Goal: Transaction & Acquisition: Purchase product/service

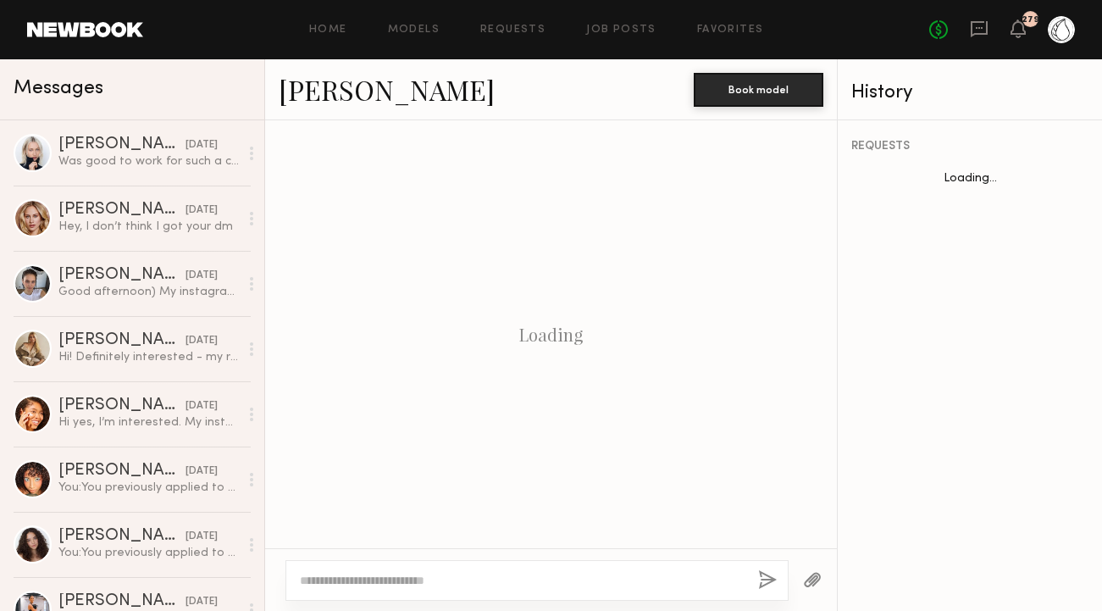
scroll to position [1460, 0]
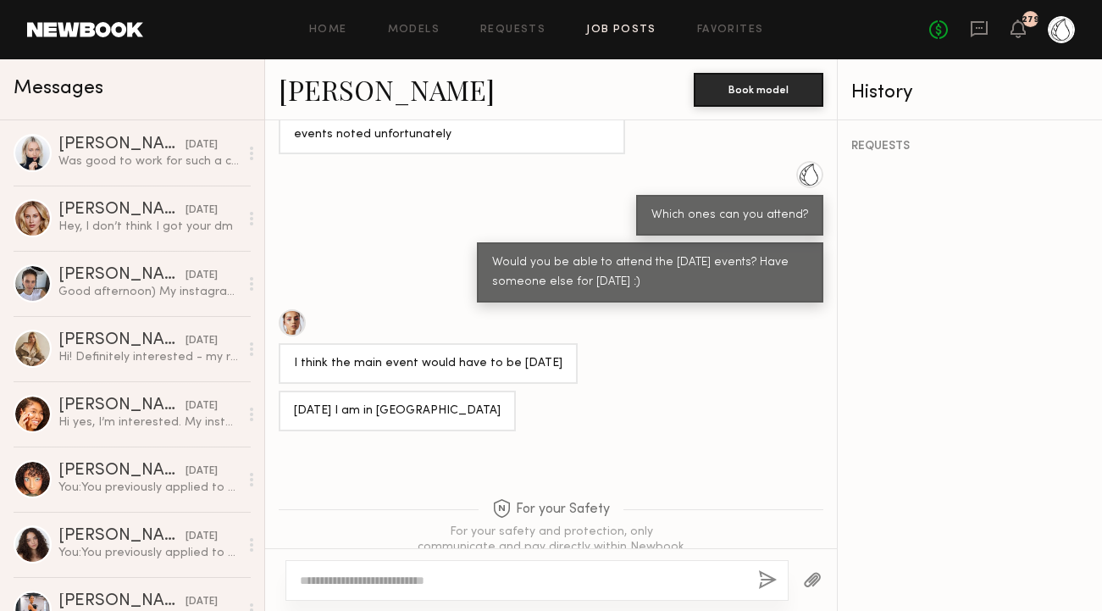
click at [597, 39] on div "Home Models Requests Job Posts Favorites Sign Out No fees up to $5,000 279" at bounding box center [609, 29] width 932 height 27
click at [595, 30] on link "Job Posts" at bounding box center [621, 30] width 70 height 11
click at [605, 29] on link "Job Posts" at bounding box center [621, 30] width 70 height 11
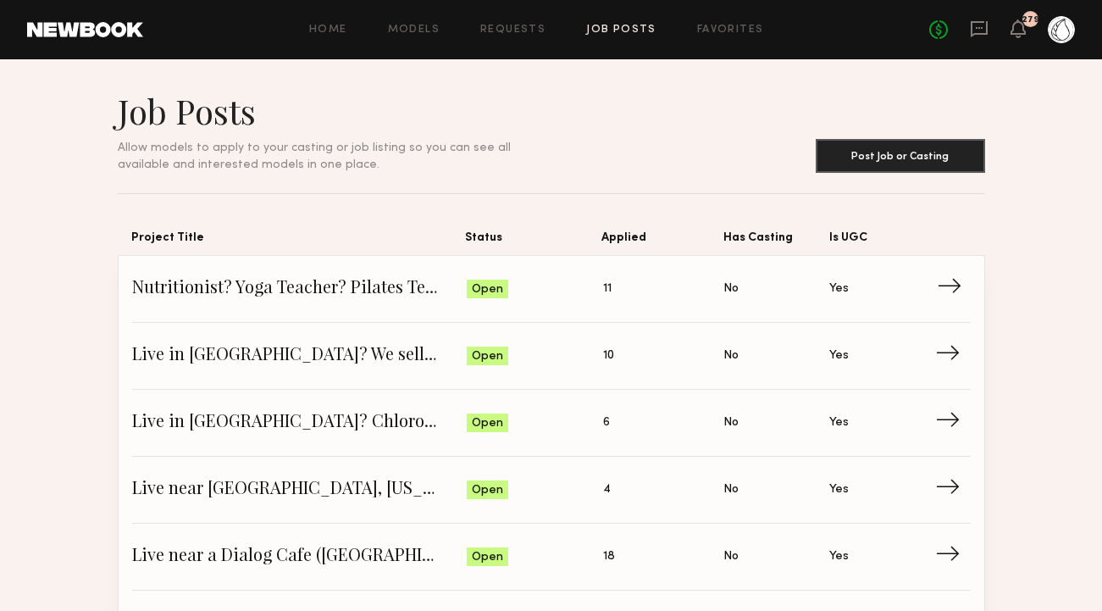
click at [266, 288] on span "Nutritionist? Yoga Teacher? Pilates Teacher?" at bounding box center [299, 288] width 335 height 25
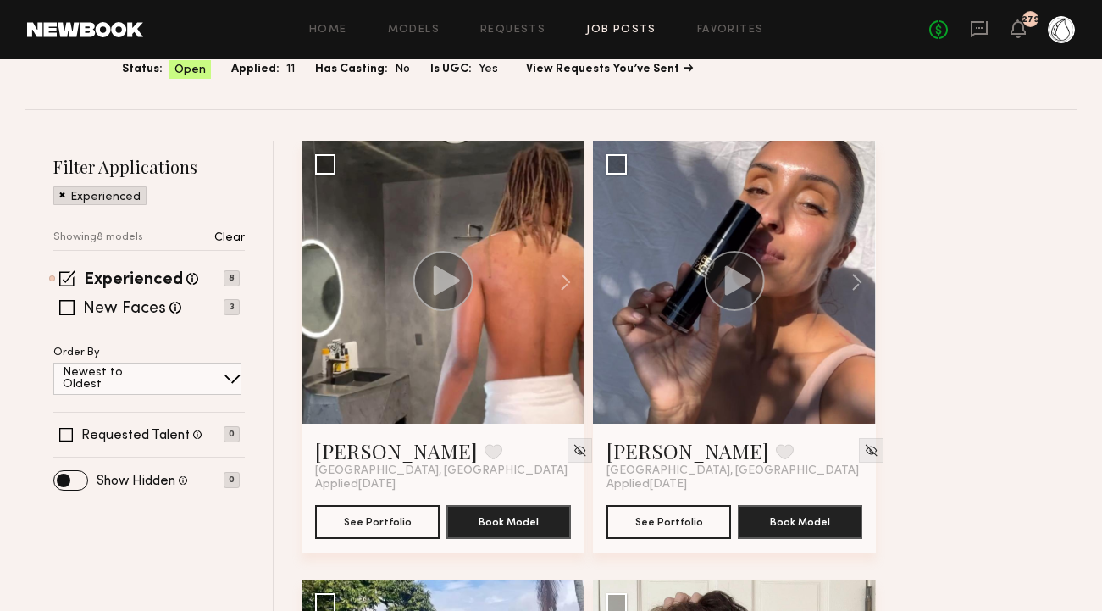
scroll to position [180, 0]
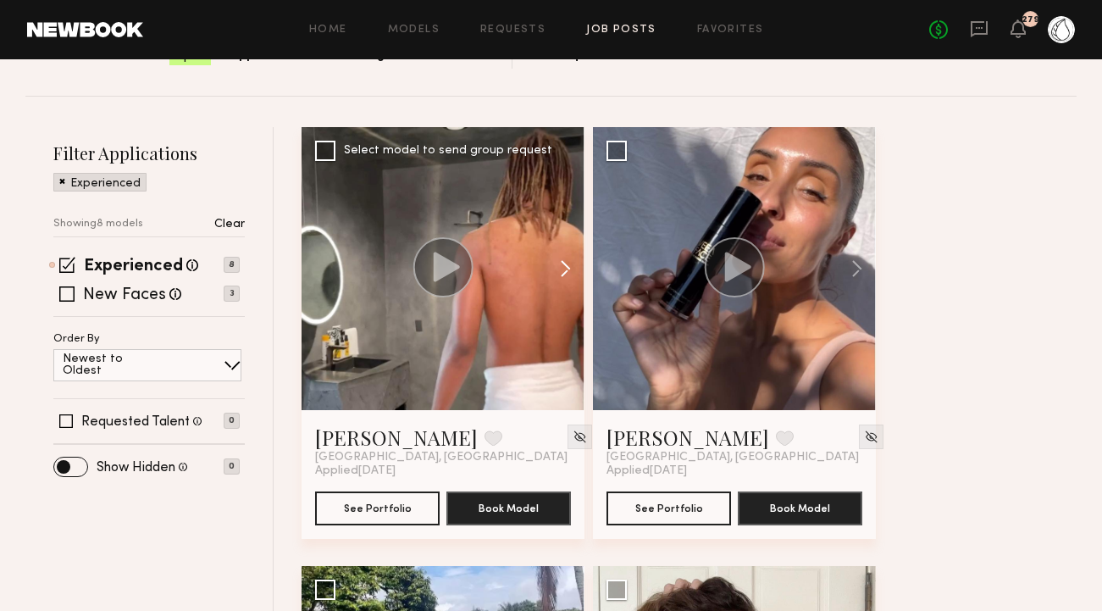
click at [570, 271] on button at bounding box center [557, 268] width 54 height 283
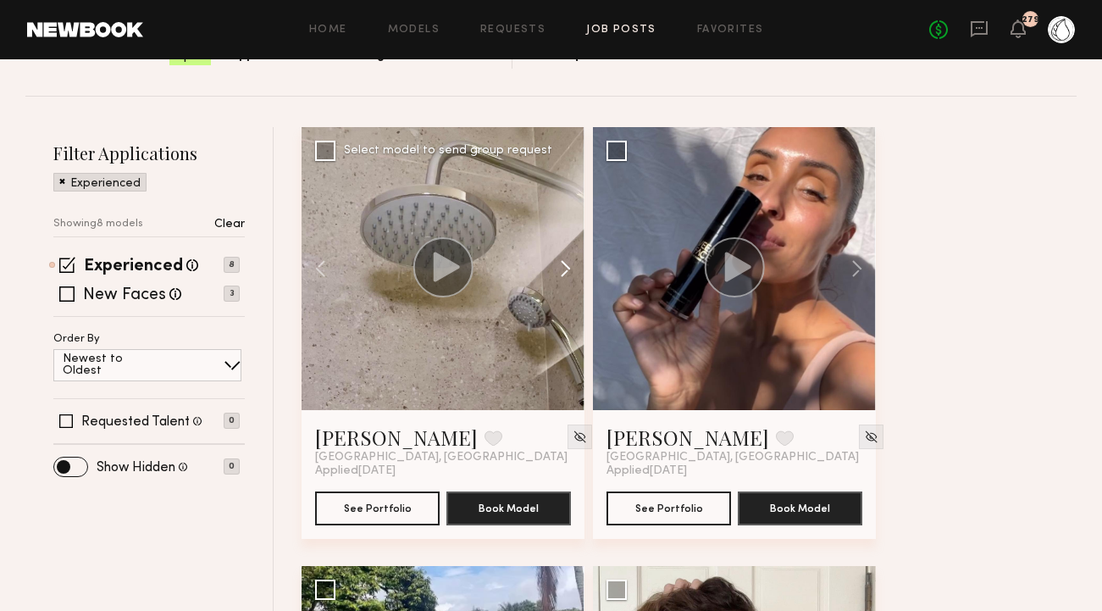
click at [570, 271] on button at bounding box center [557, 268] width 54 height 283
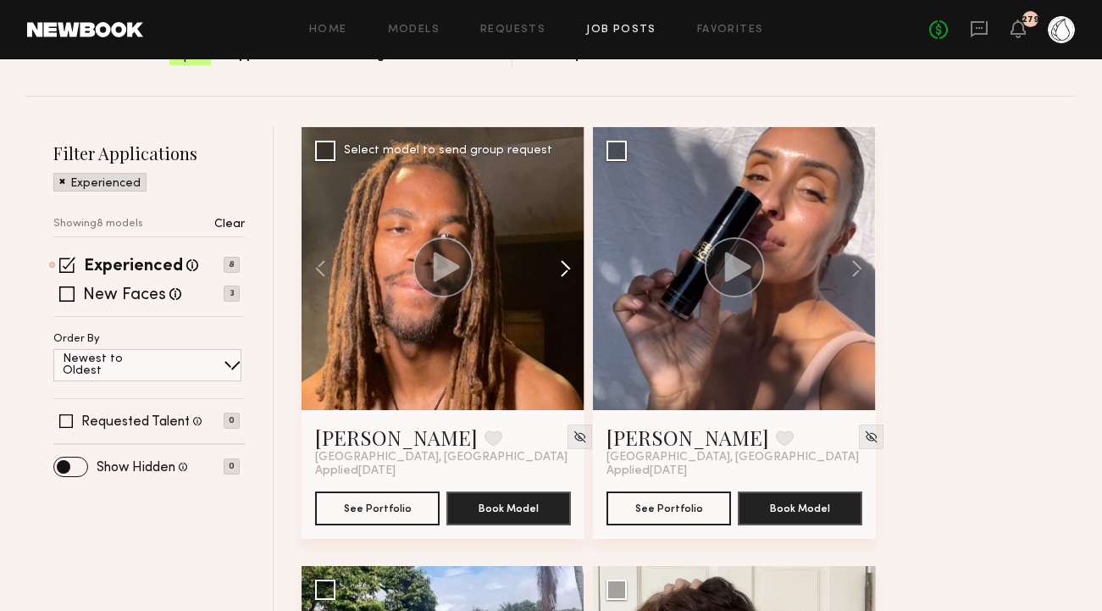
click at [570, 271] on button at bounding box center [557, 268] width 54 height 283
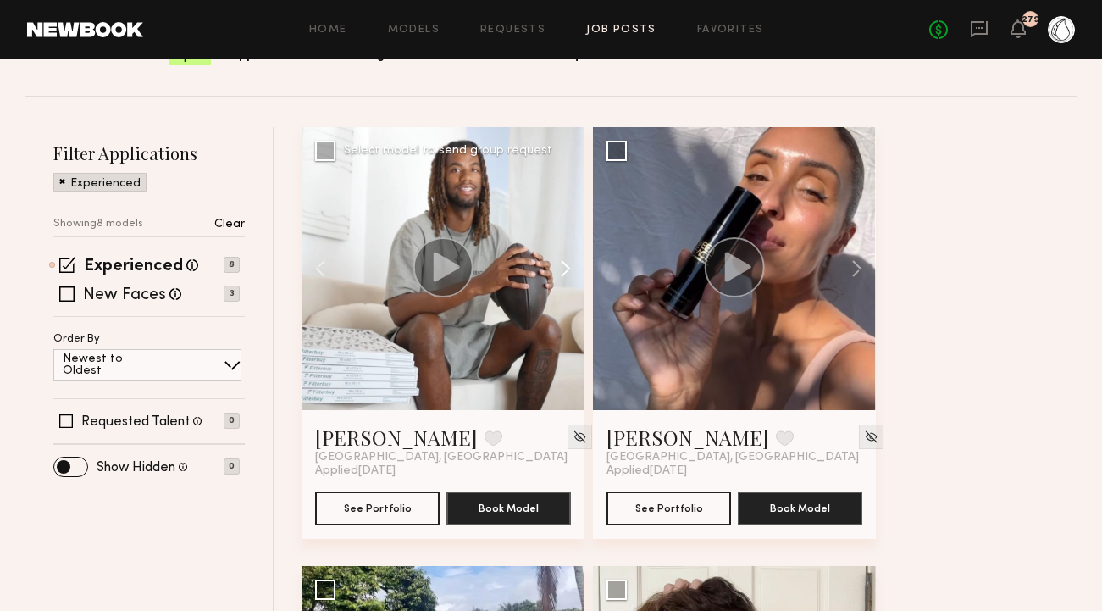
click at [570, 271] on button at bounding box center [557, 268] width 54 height 283
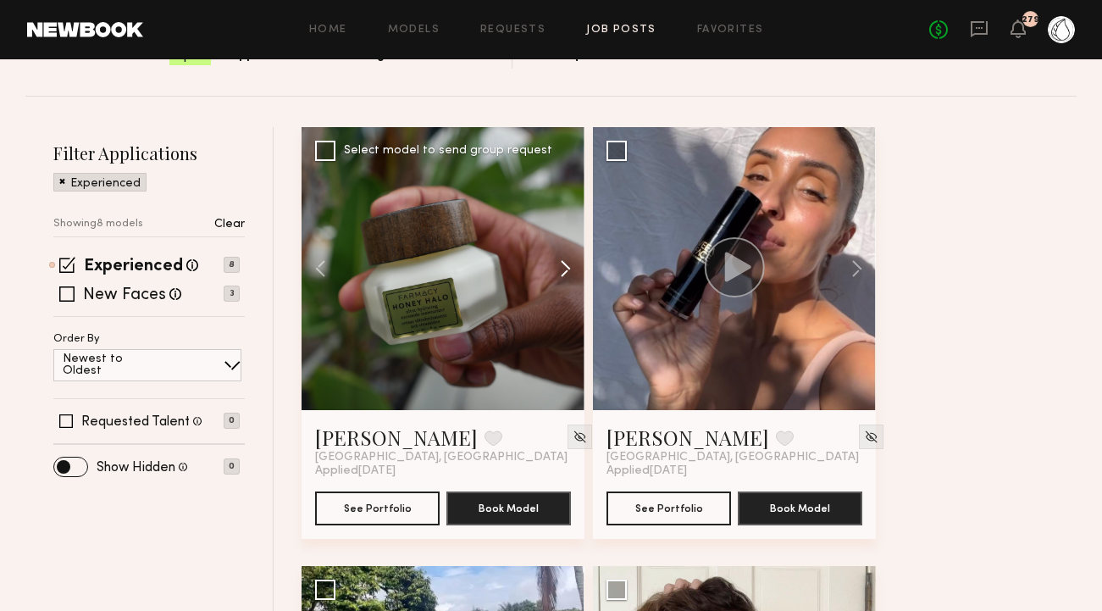
click at [570, 271] on button at bounding box center [557, 268] width 54 height 283
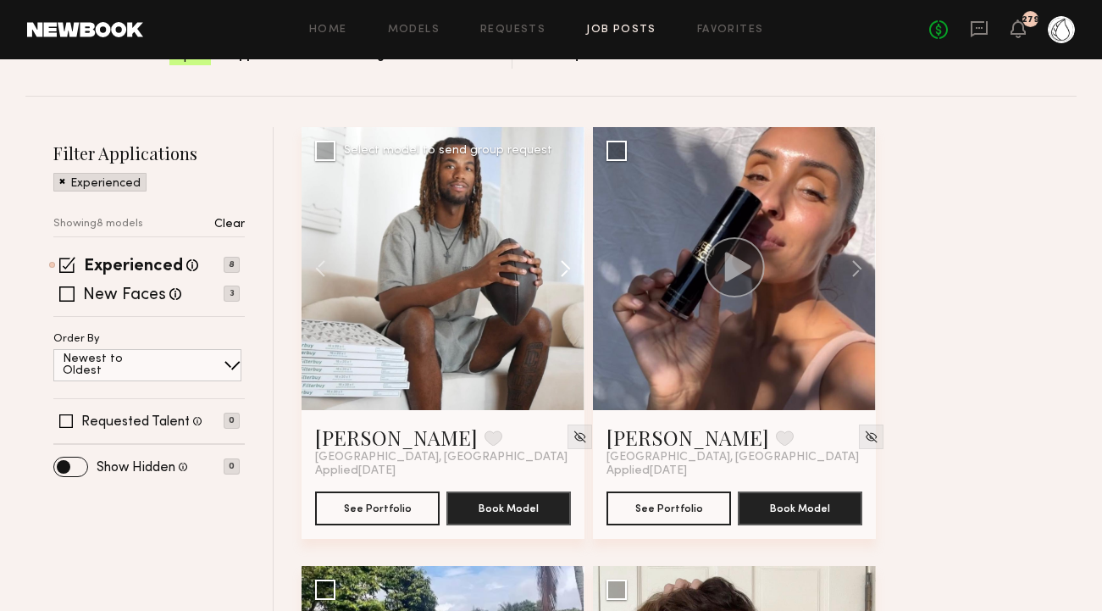
click at [570, 271] on button at bounding box center [557, 268] width 54 height 283
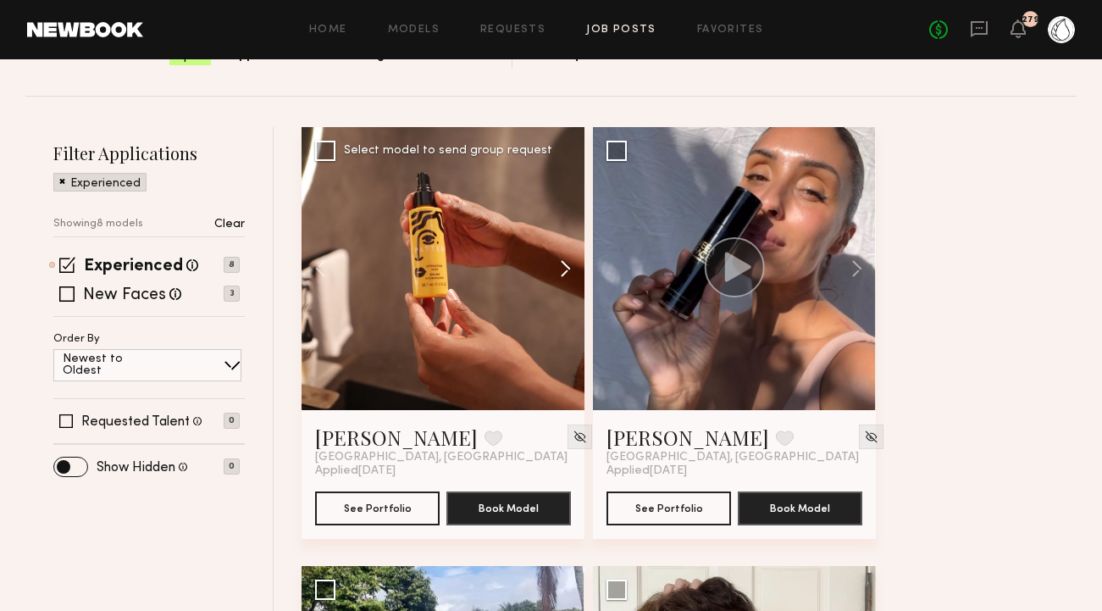
click at [570, 271] on button at bounding box center [557, 268] width 54 height 283
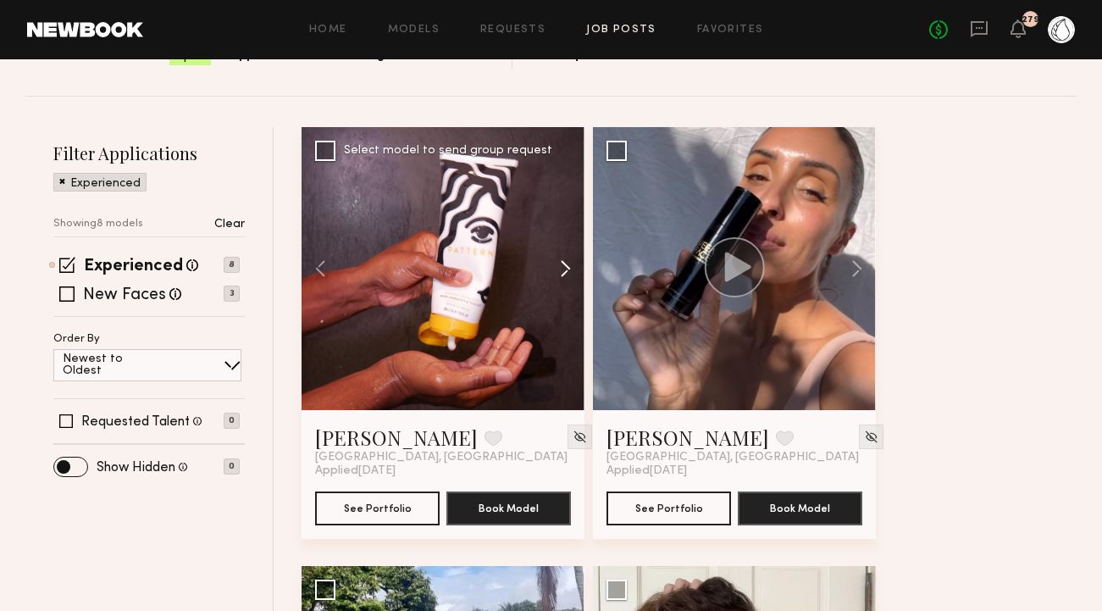
click at [570, 271] on button at bounding box center [557, 268] width 54 height 283
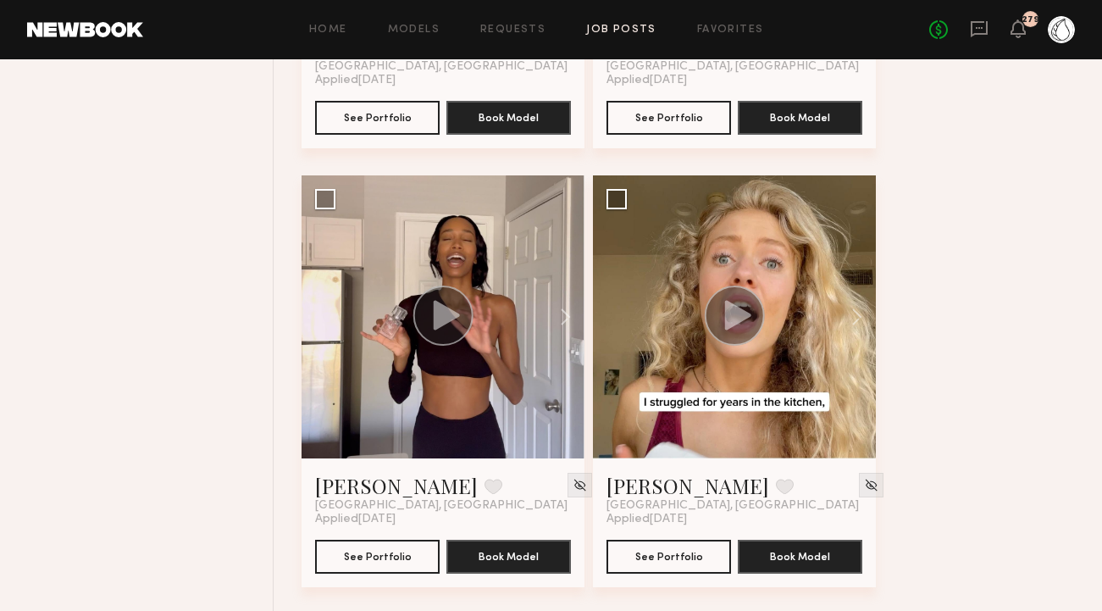
scroll to position [1451, 0]
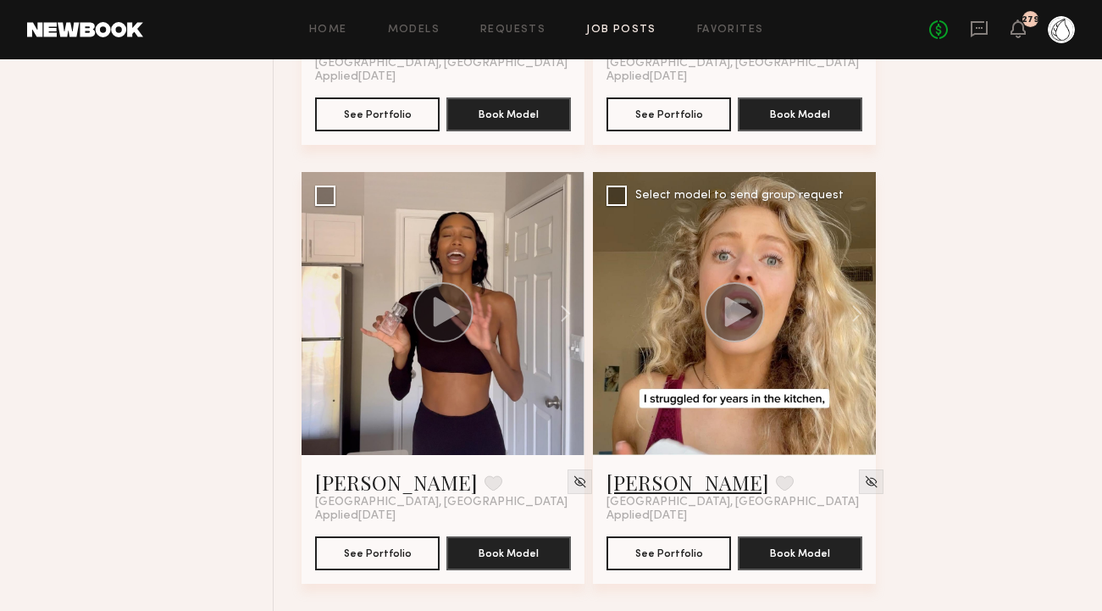
click at [686, 483] on link "Sophie Jordan C." at bounding box center [687, 481] width 163 height 27
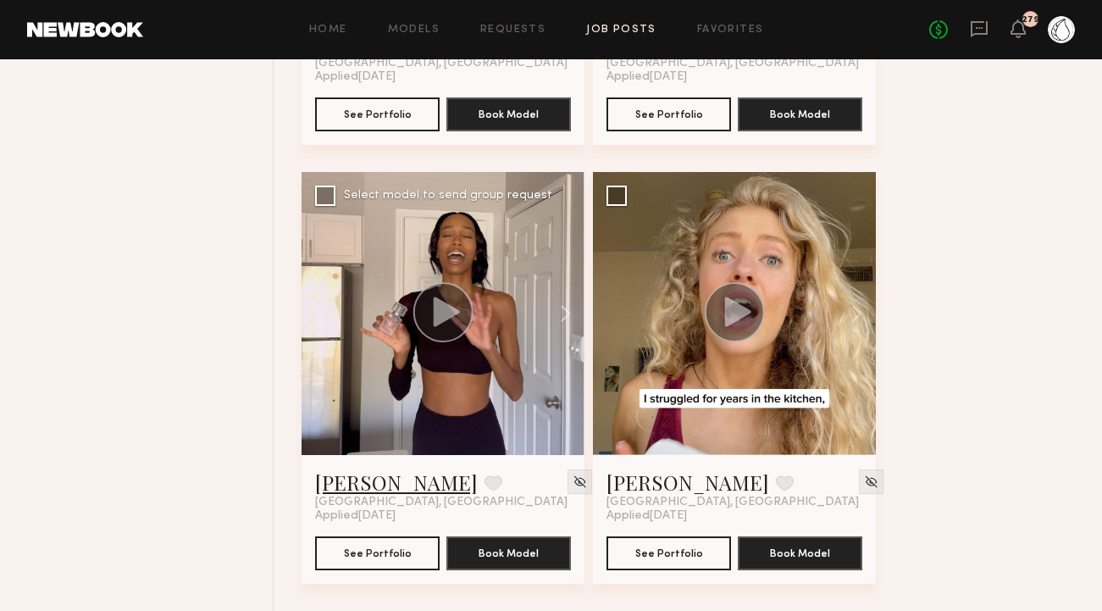
click at [360, 476] on link "Jordin W." at bounding box center [396, 481] width 163 height 27
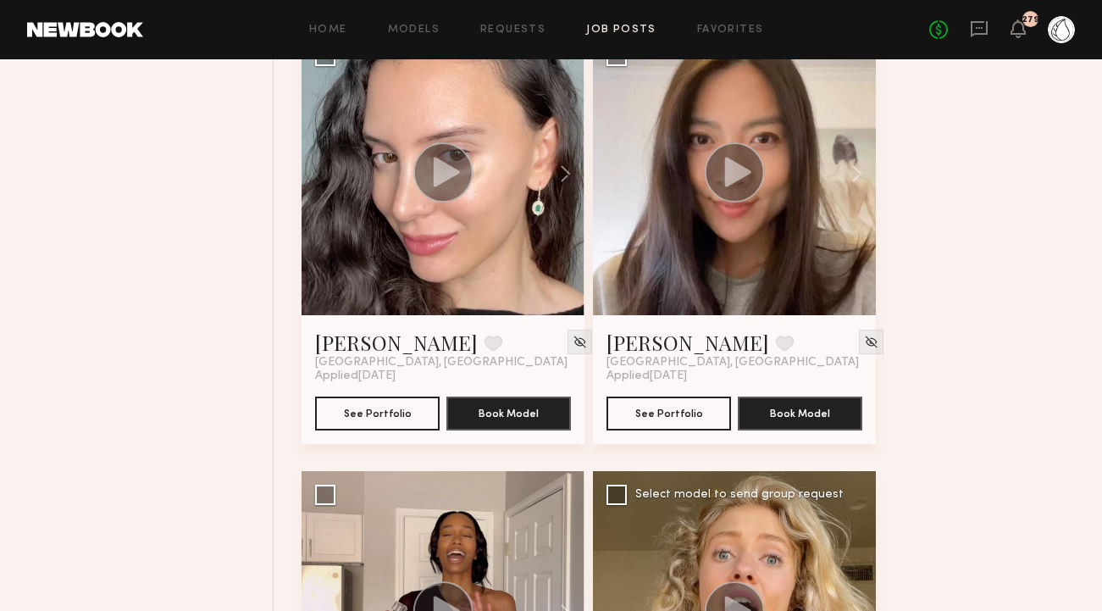
scroll to position [1127, 0]
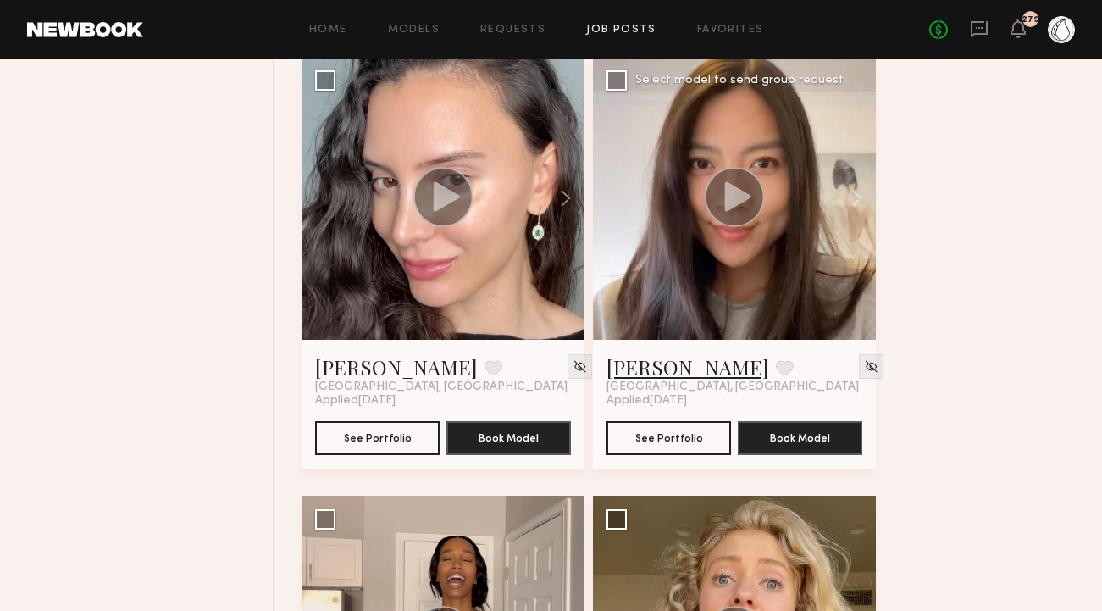
click at [645, 371] on link "Ansa W." at bounding box center [687, 366] width 163 height 27
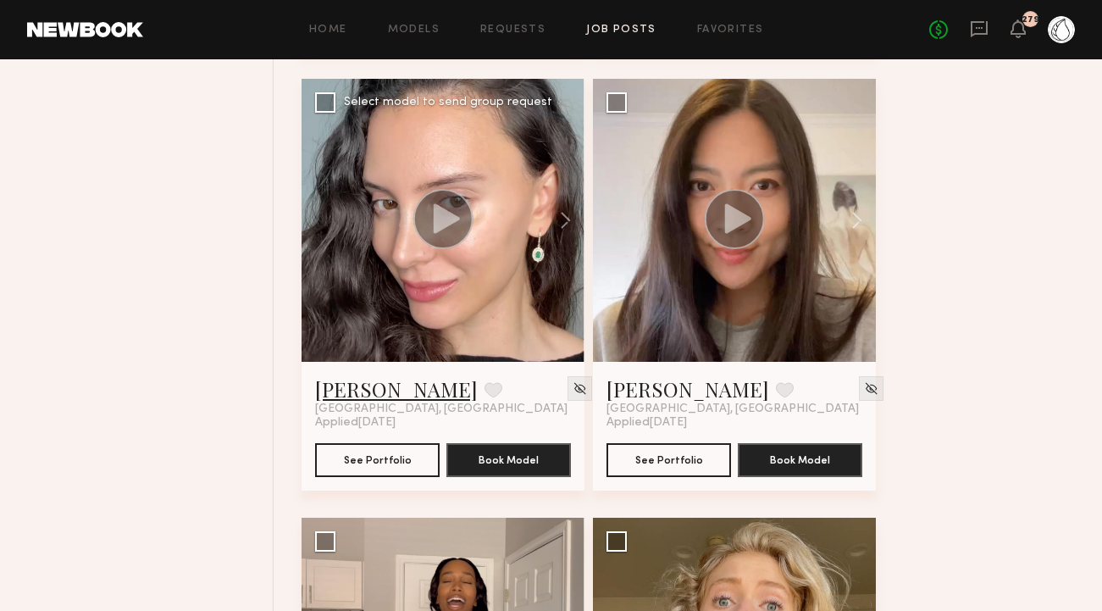
click at [357, 395] on link "Briane J." at bounding box center [396, 388] width 163 height 27
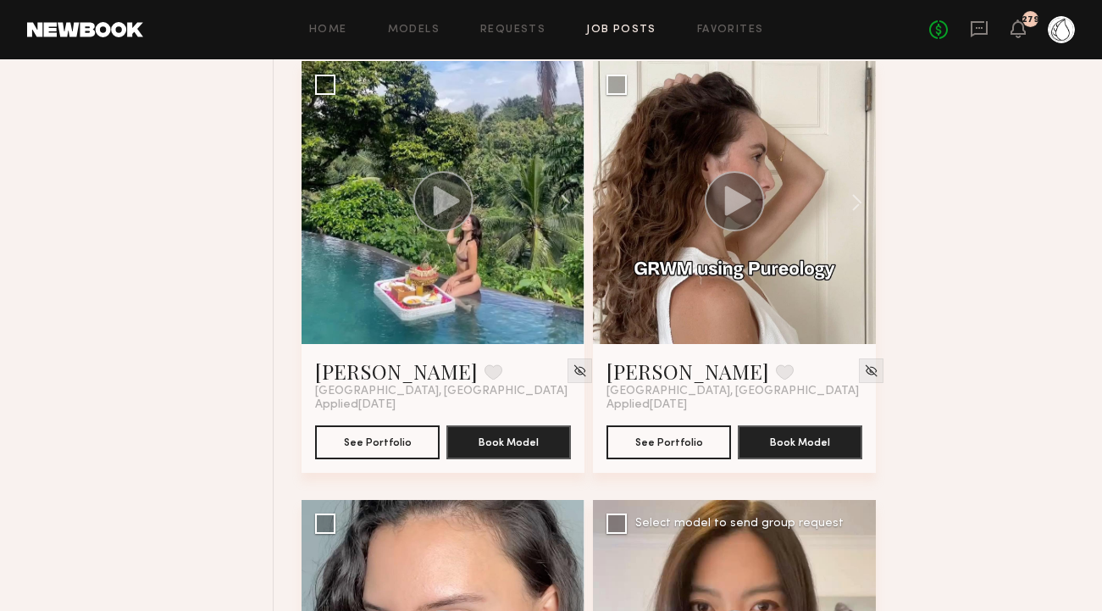
scroll to position [664, 0]
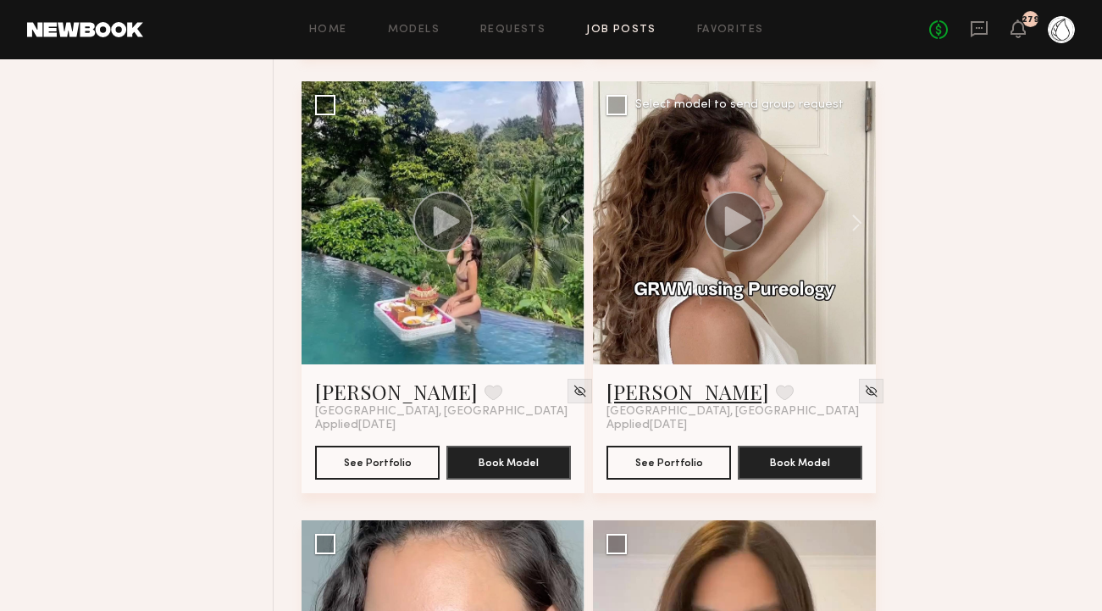
click at [659, 382] on link "Jacqueline R." at bounding box center [687, 391] width 163 height 27
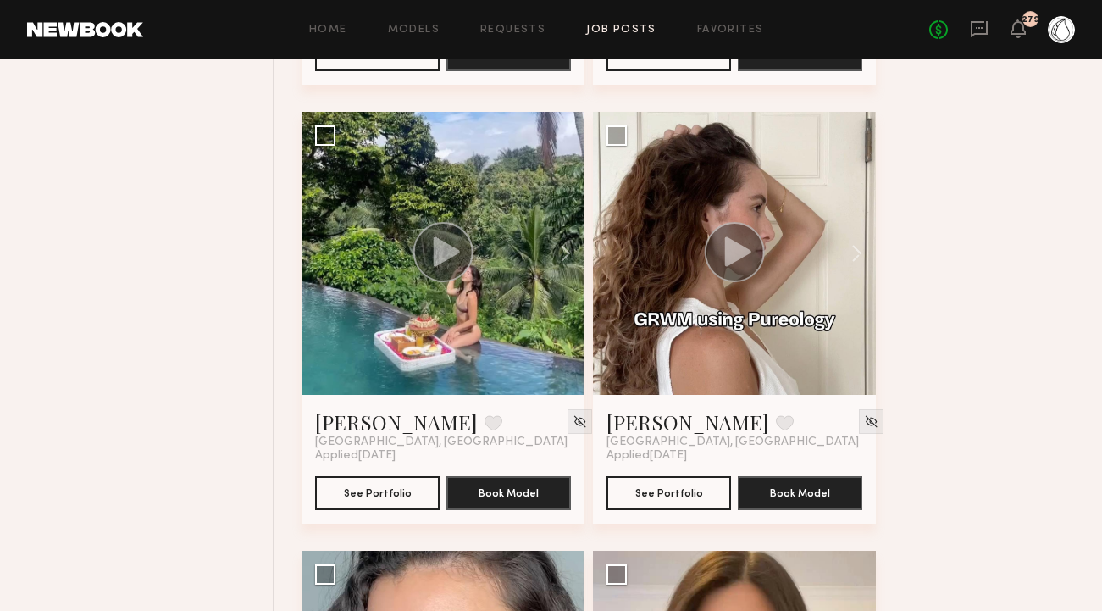
scroll to position [594, 0]
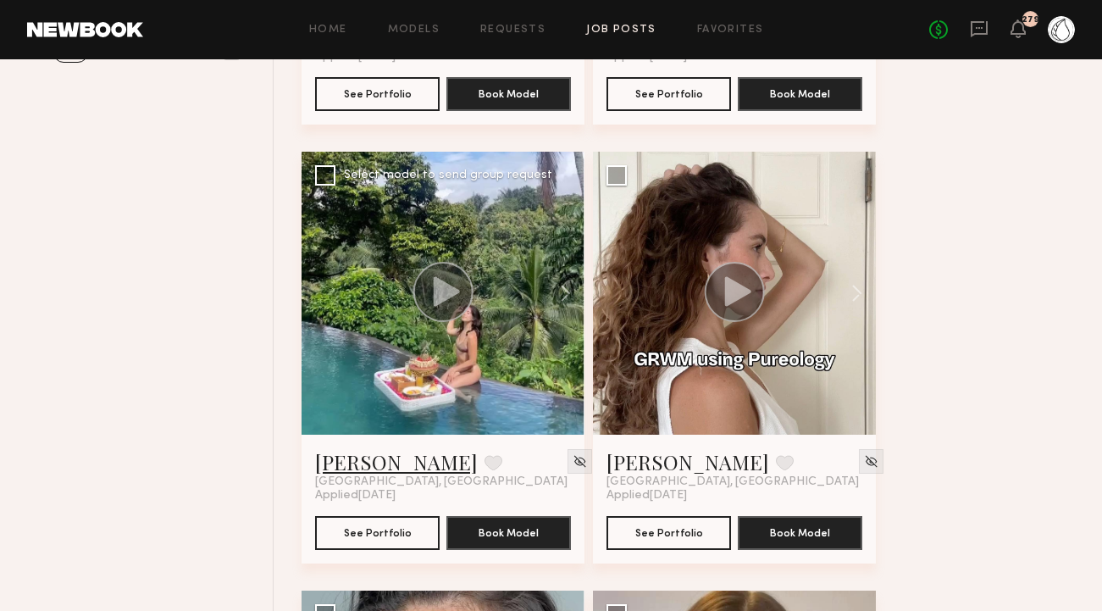
click at [350, 468] on link "Keana M." at bounding box center [396, 461] width 163 height 27
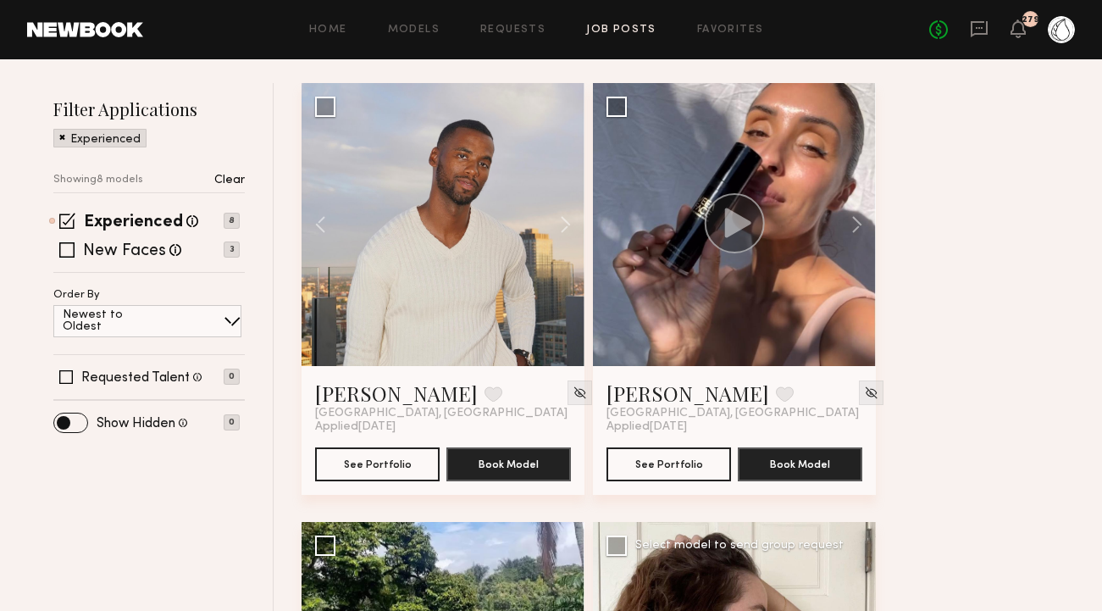
scroll to position [206, 0]
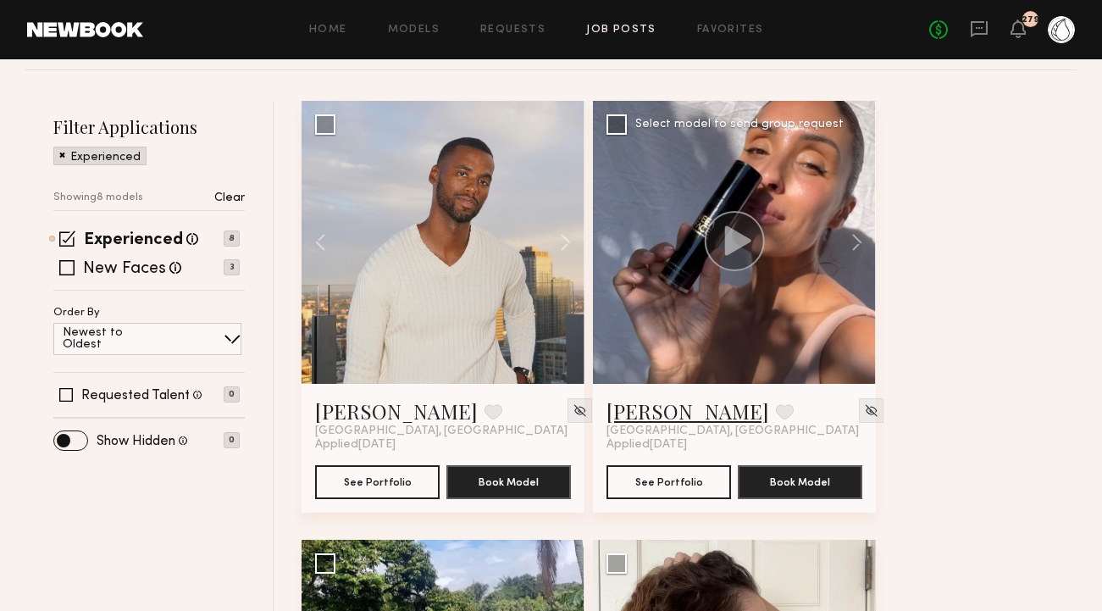
click at [654, 407] on link "Gloria E." at bounding box center [687, 410] width 163 height 27
click at [337, 409] on link "Taj G." at bounding box center [396, 410] width 163 height 27
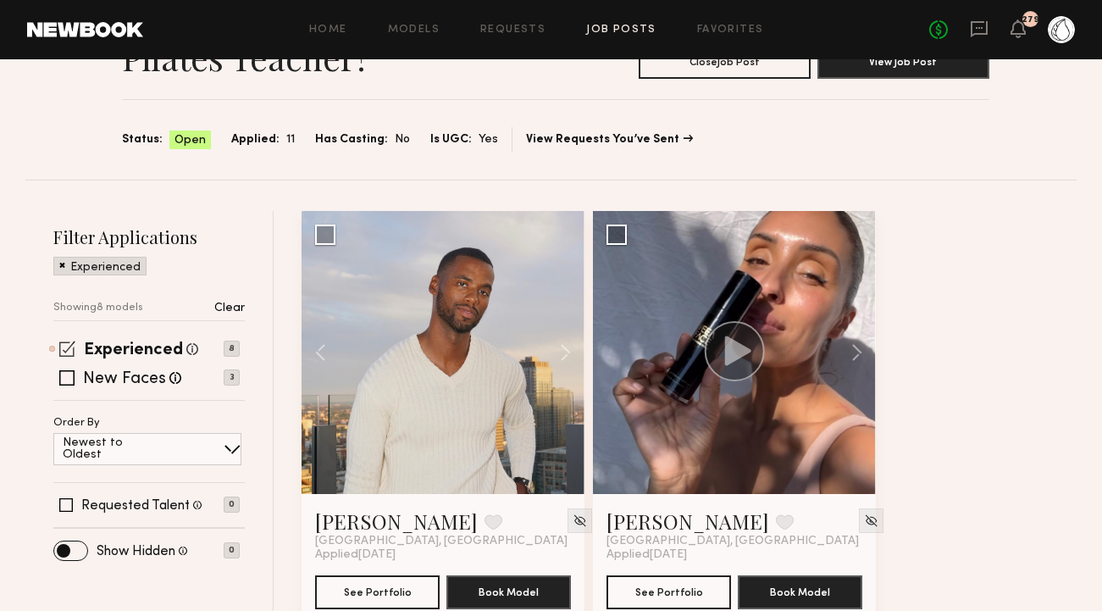
scroll to position [101, 0]
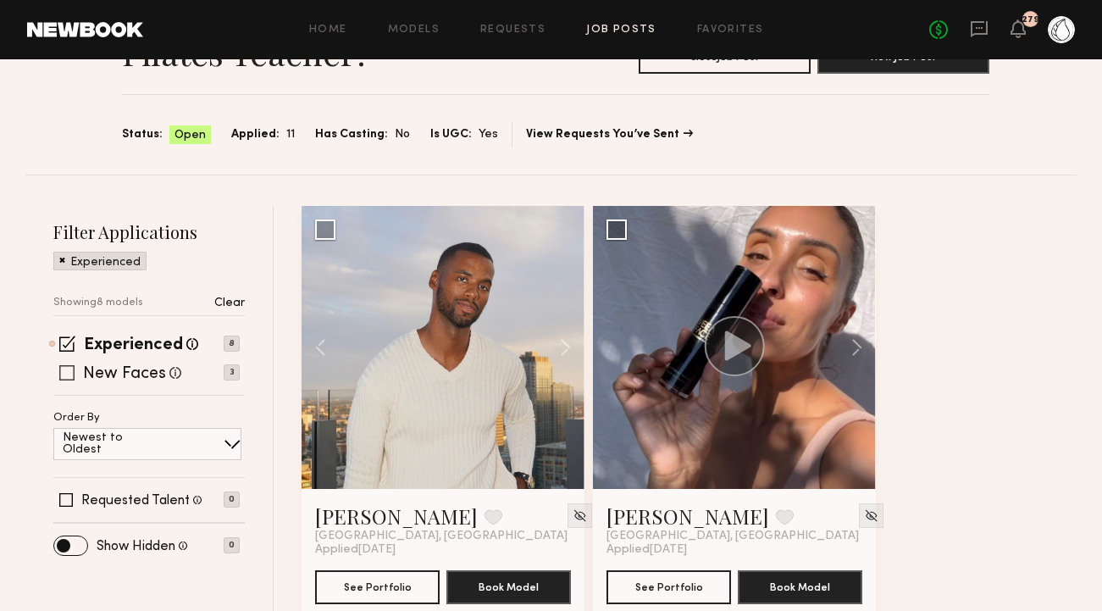
click at [75, 371] on div "New Faces Talent we've deemed to be in the early stages of their professional c…" at bounding box center [146, 373] width 186 height 14
click at [70, 374] on span at bounding box center [66, 372] width 15 height 15
click at [67, 342] on span at bounding box center [67, 343] width 16 height 16
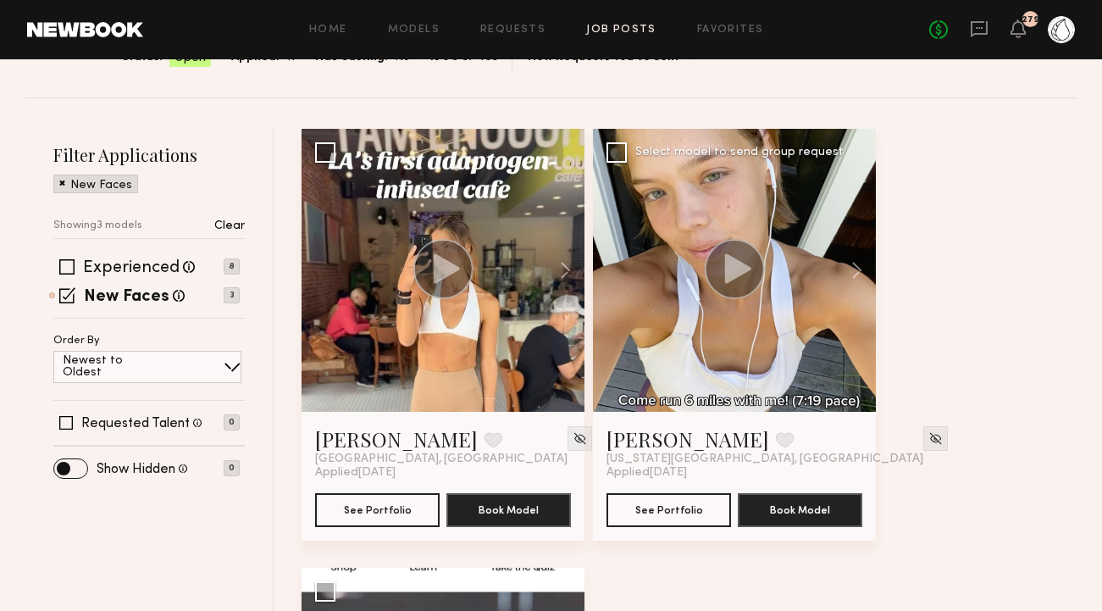
scroll to position [226, 0]
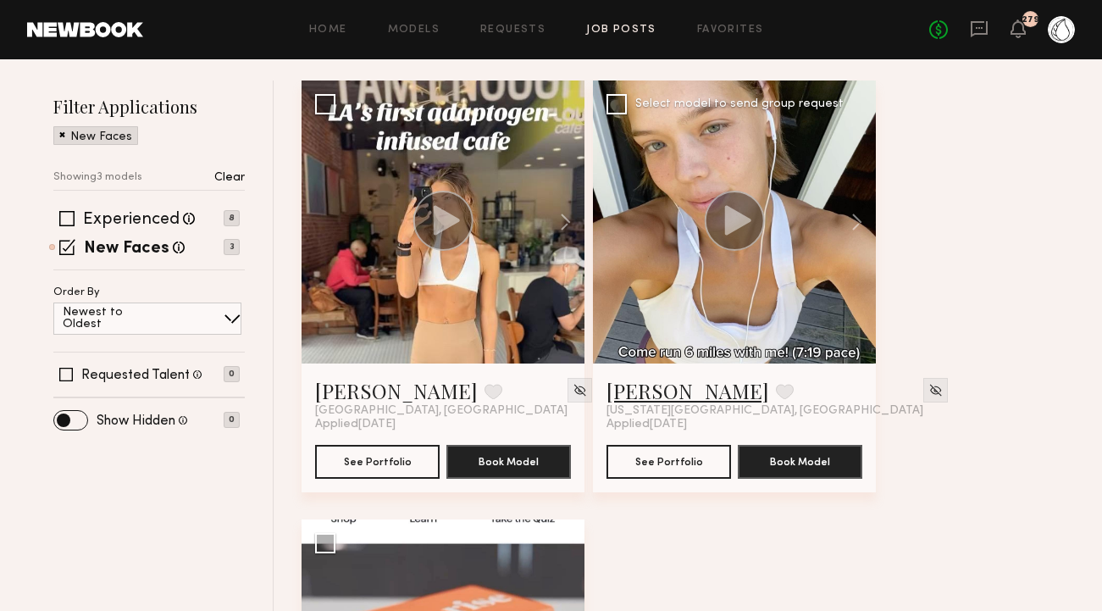
click at [639, 388] on link "Anna G." at bounding box center [687, 390] width 163 height 27
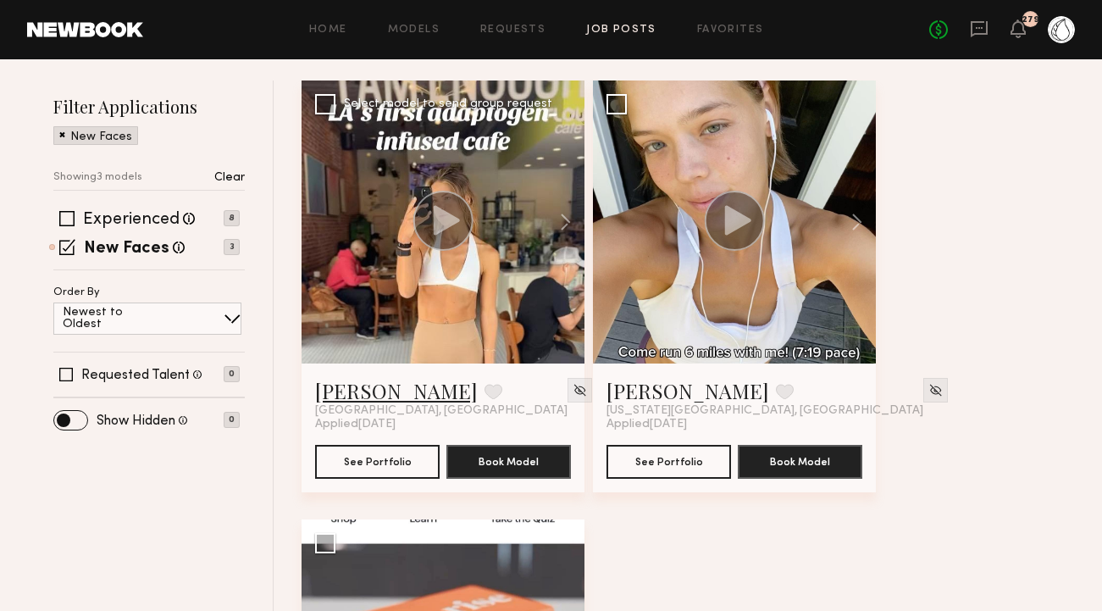
click at [335, 385] on link "zane m." at bounding box center [396, 390] width 163 height 27
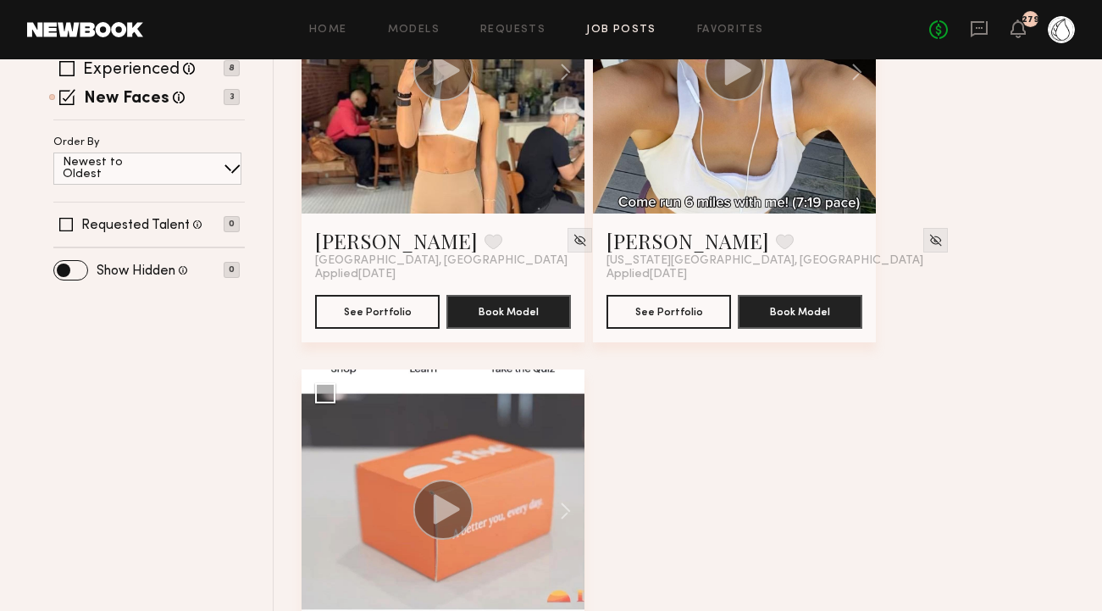
scroll to position [573, 0]
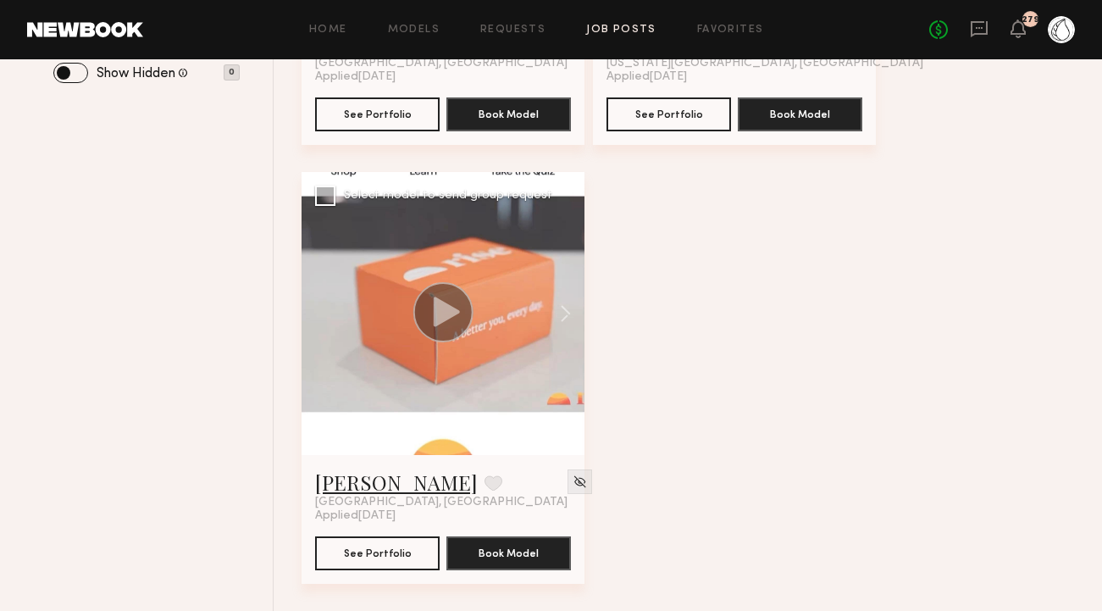
click at [363, 481] on link "Catherine L." at bounding box center [396, 481] width 163 height 27
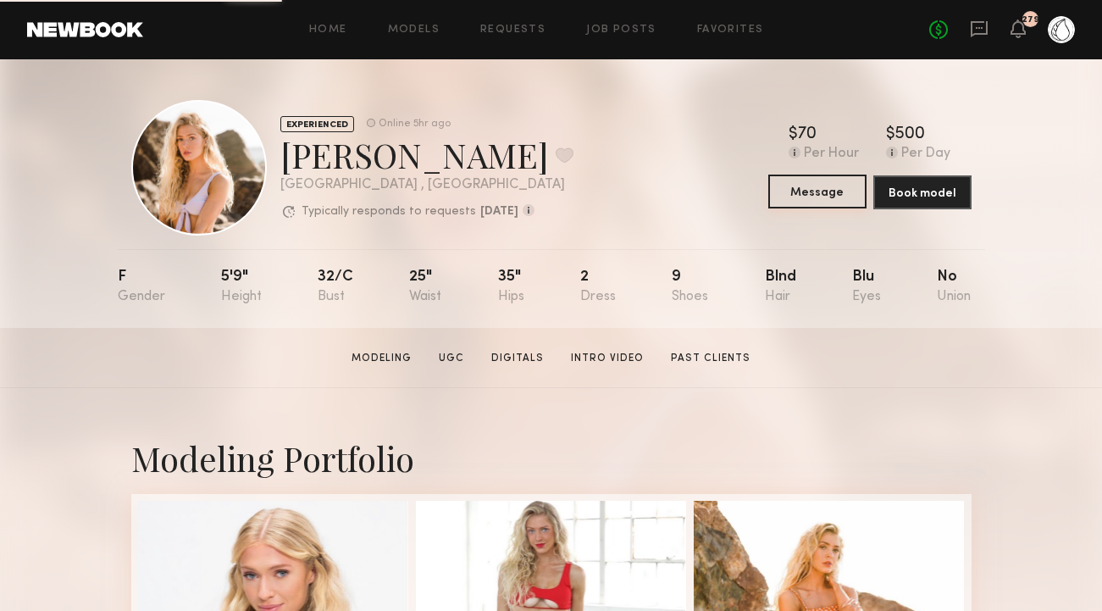
click at [789, 195] on button "Message" at bounding box center [817, 191] width 98 height 34
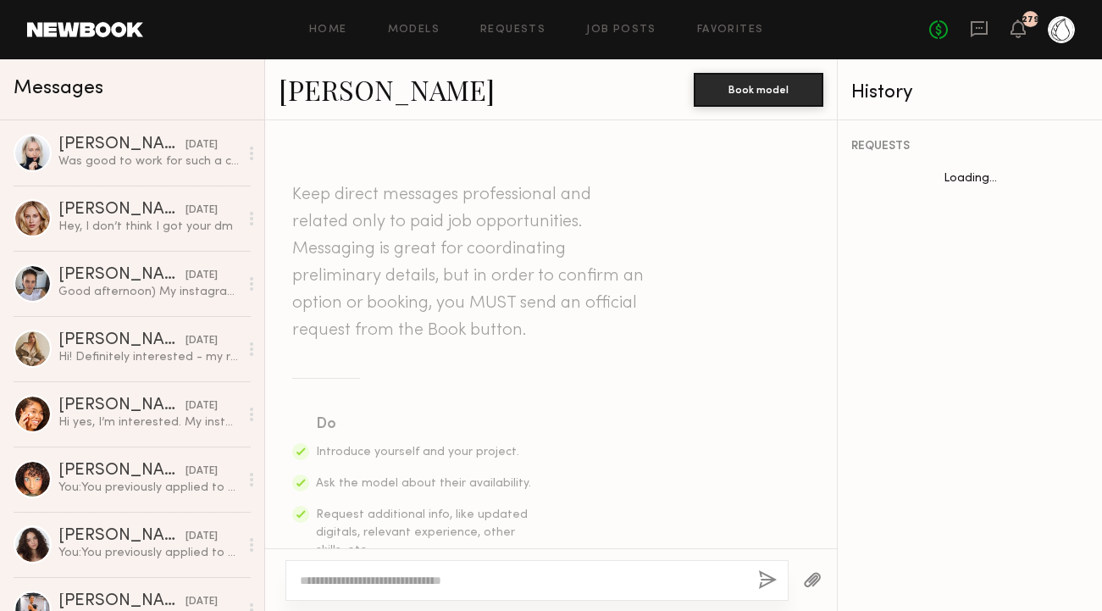
scroll to position [1208, 0]
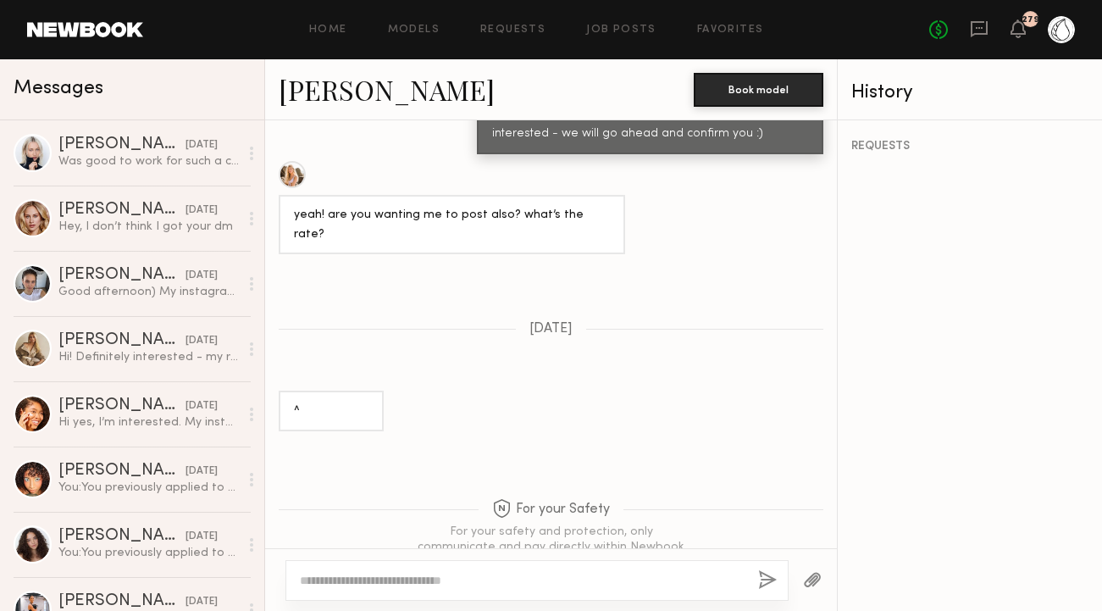
click at [379, 574] on textarea at bounding box center [522, 580] width 445 height 17
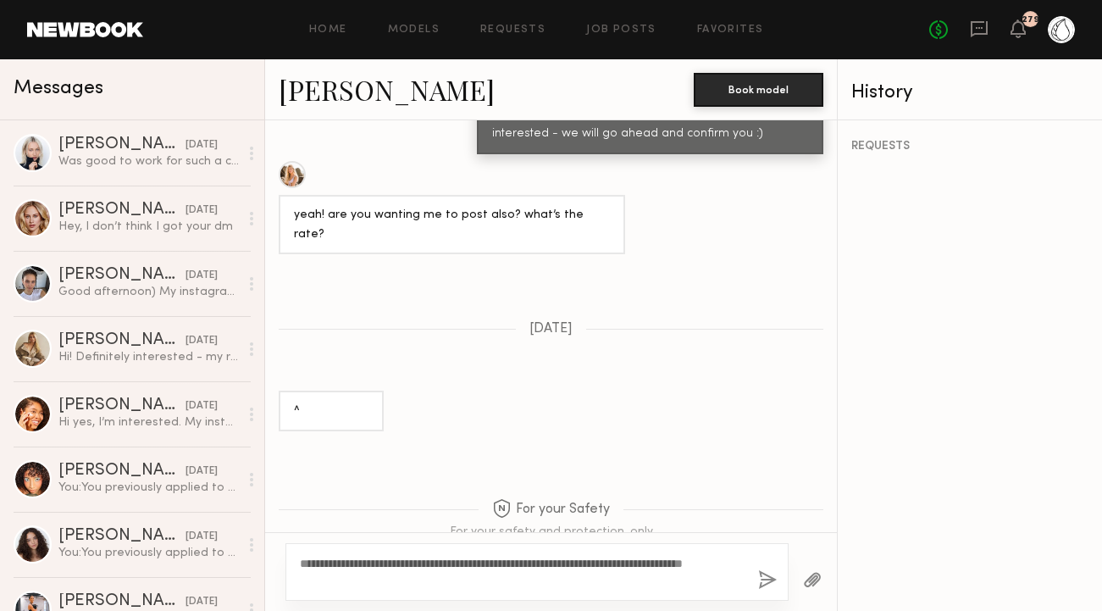
click at [365, 570] on textarea "**********" at bounding box center [522, 572] width 445 height 34
type textarea "**********"
click at [769, 578] on button "button" at bounding box center [767, 580] width 19 height 21
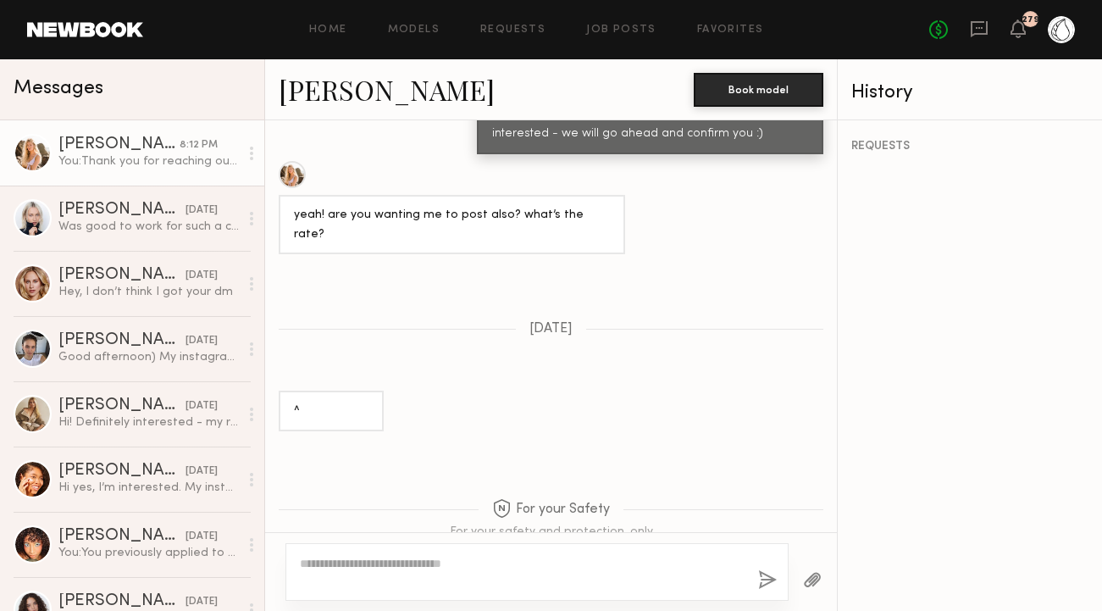
scroll to position [1532, 0]
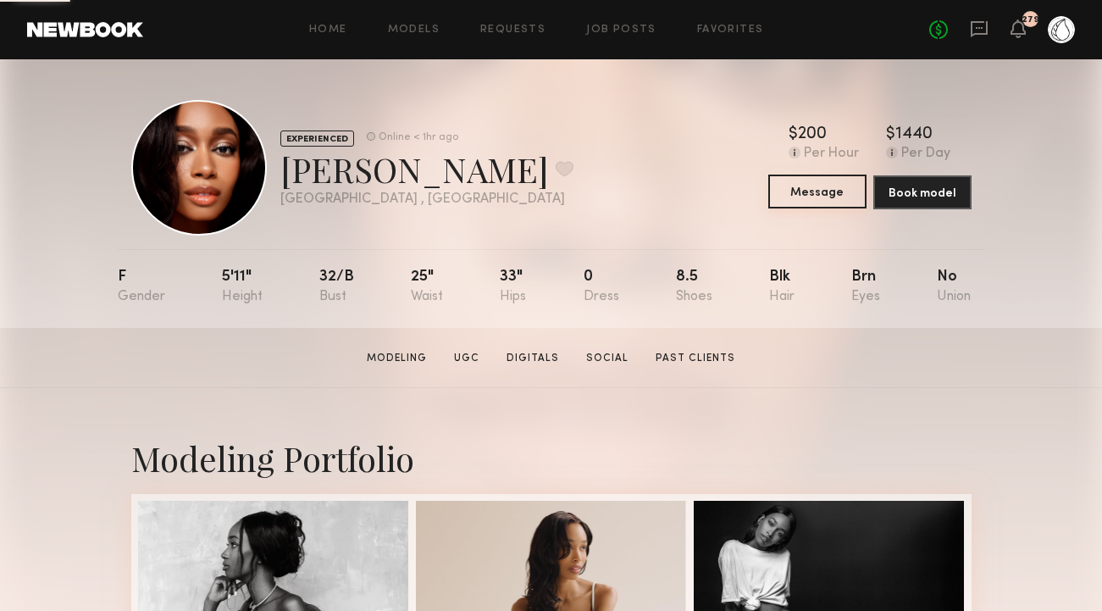
click at [795, 185] on button "Message" at bounding box center [817, 191] width 98 height 34
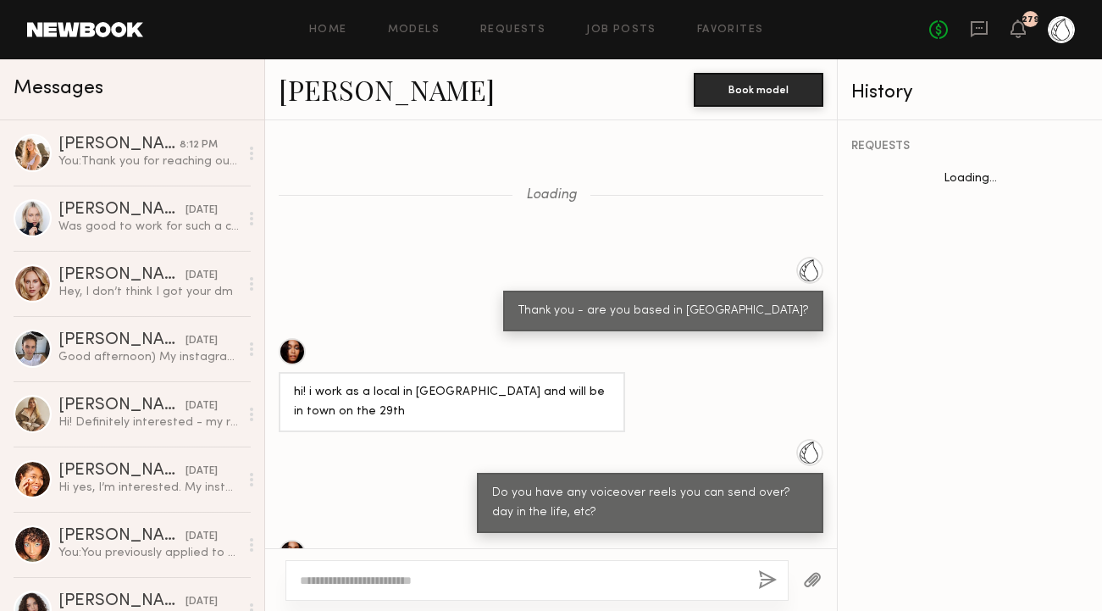
scroll to position [2019, 0]
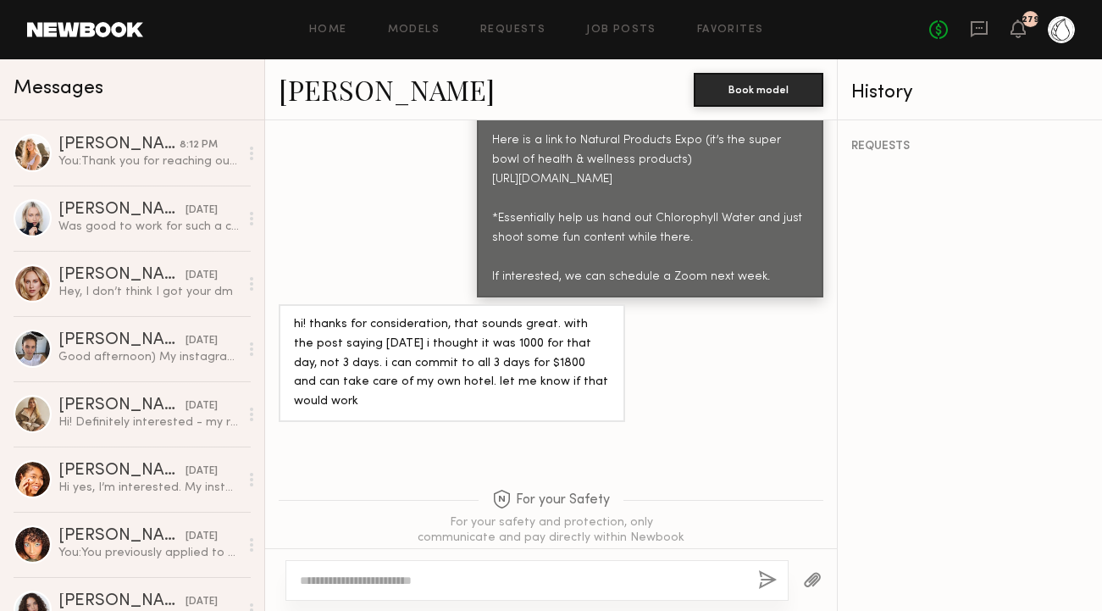
click at [454, 574] on textarea at bounding box center [522, 580] width 445 height 17
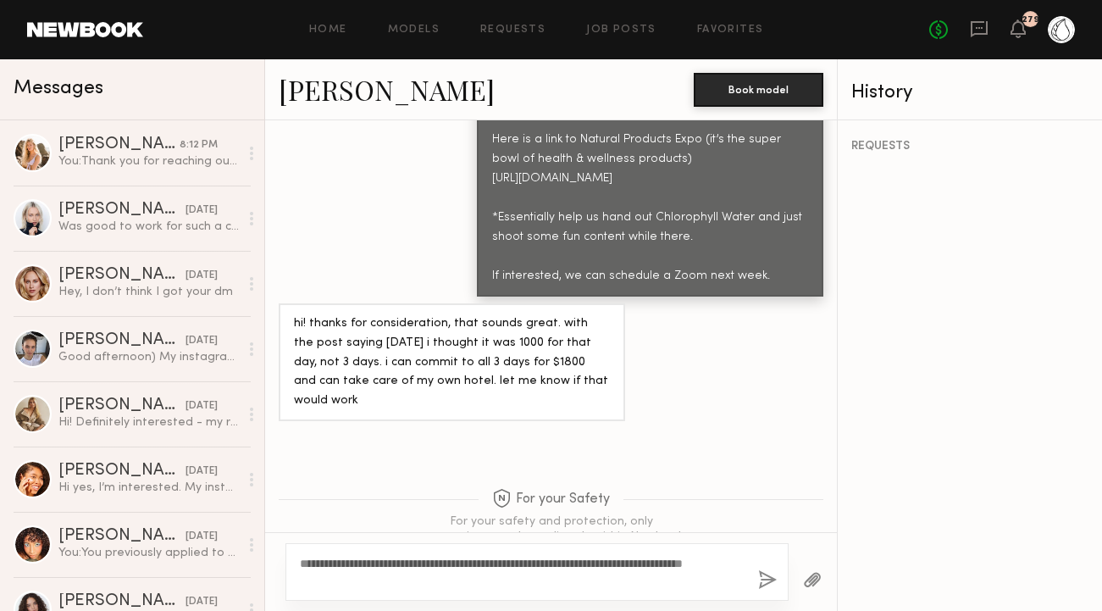
type textarea "**********"
click at [769, 575] on button "button" at bounding box center [767, 580] width 19 height 21
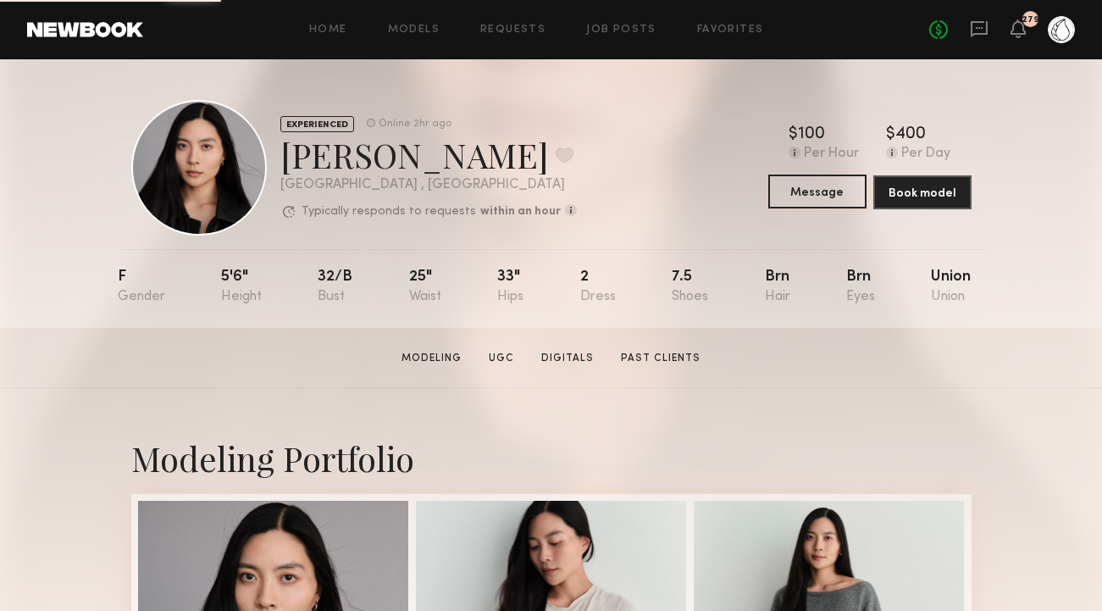
click at [823, 183] on button "Message" at bounding box center [817, 191] width 98 height 34
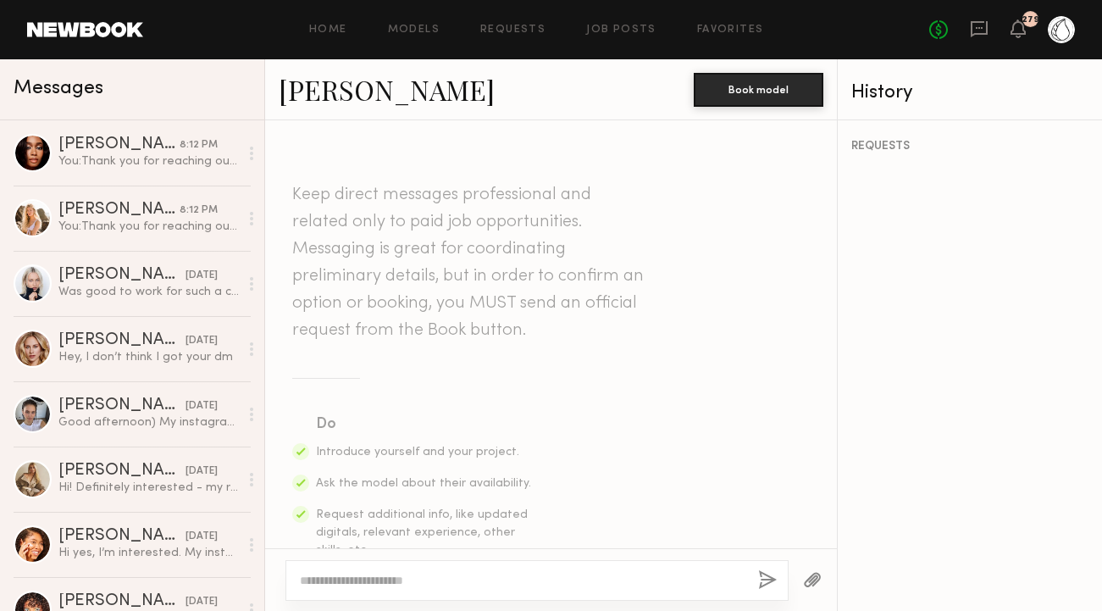
click at [404, 579] on textarea at bounding box center [522, 580] width 445 height 17
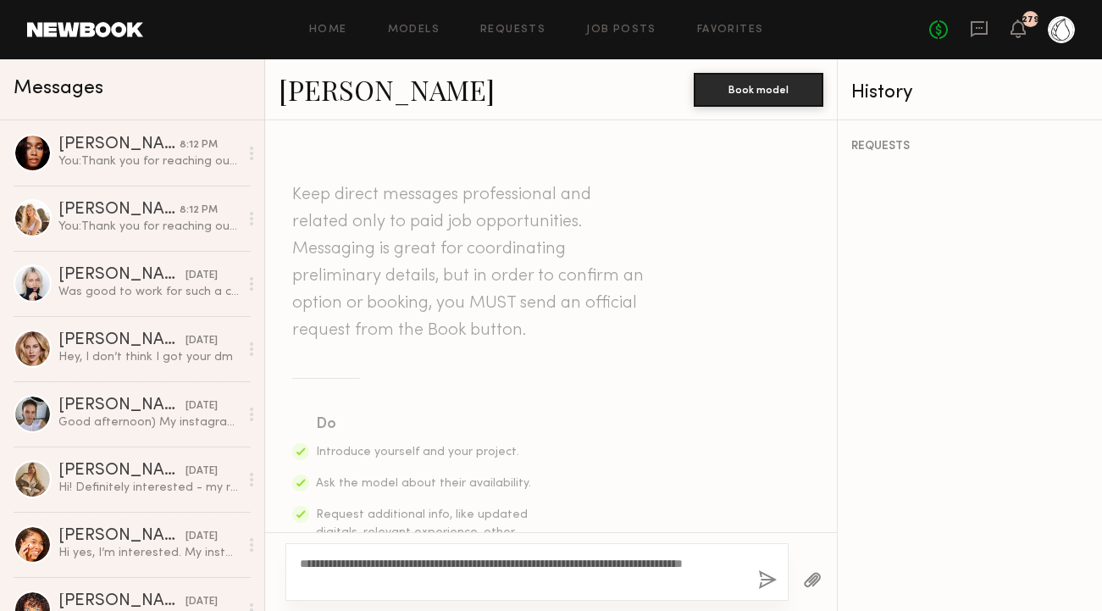
type textarea "**********"
click at [766, 584] on button "button" at bounding box center [767, 580] width 19 height 21
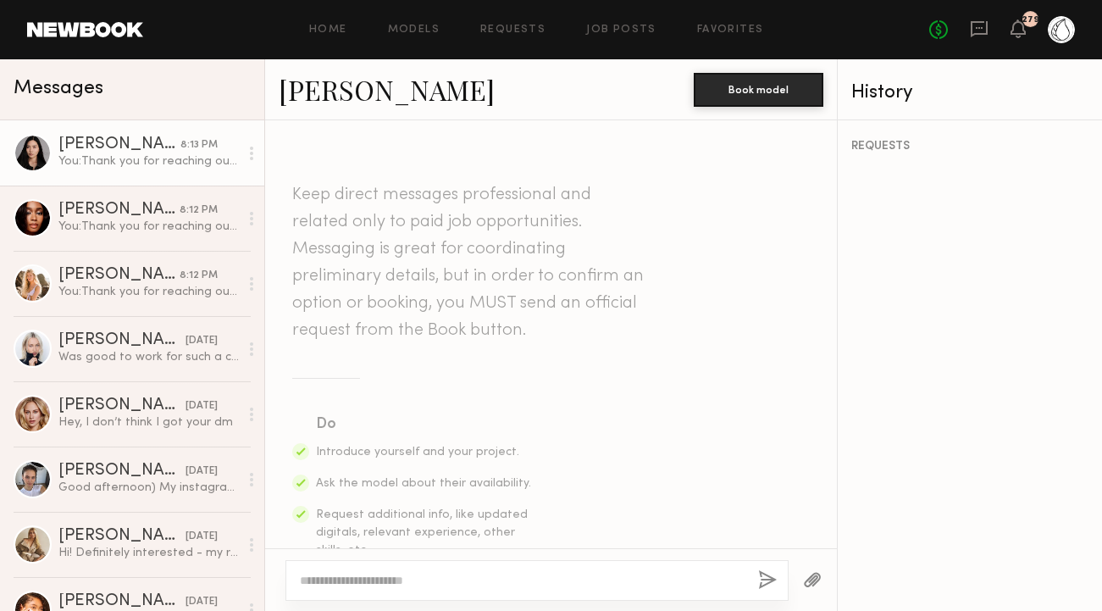
scroll to position [479, 0]
